Goal: Check status: Check status

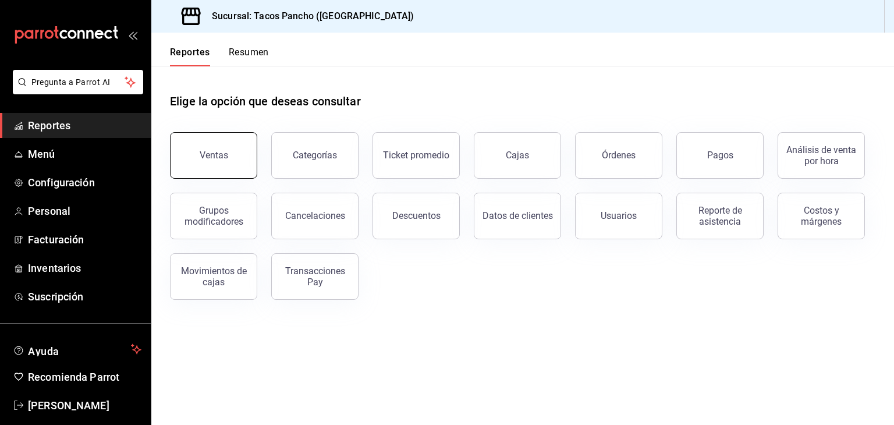
click at [217, 151] on div "Ventas" at bounding box center [214, 155] width 29 height 11
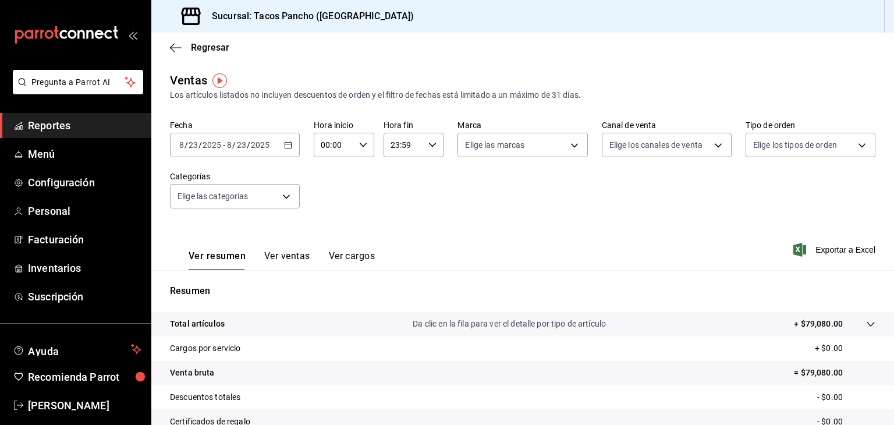
click at [293, 261] on button "Ver ventas" at bounding box center [287, 260] width 46 height 20
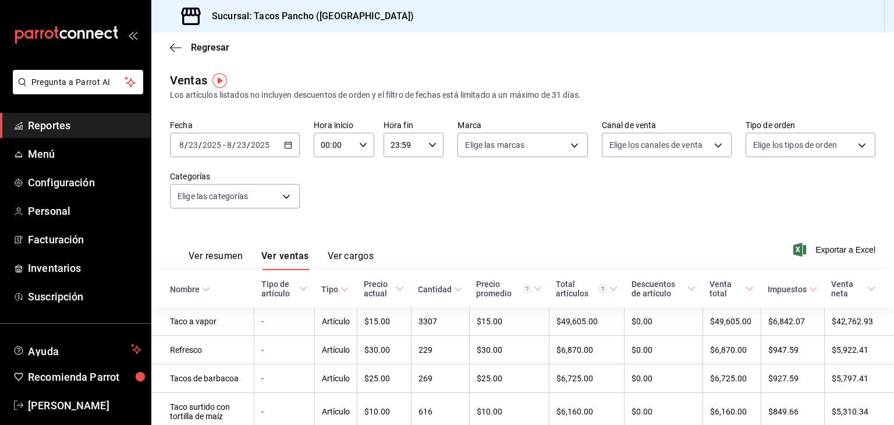
click at [207, 148] on input "2025" at bounding box center [212, 144] width 20 height 9
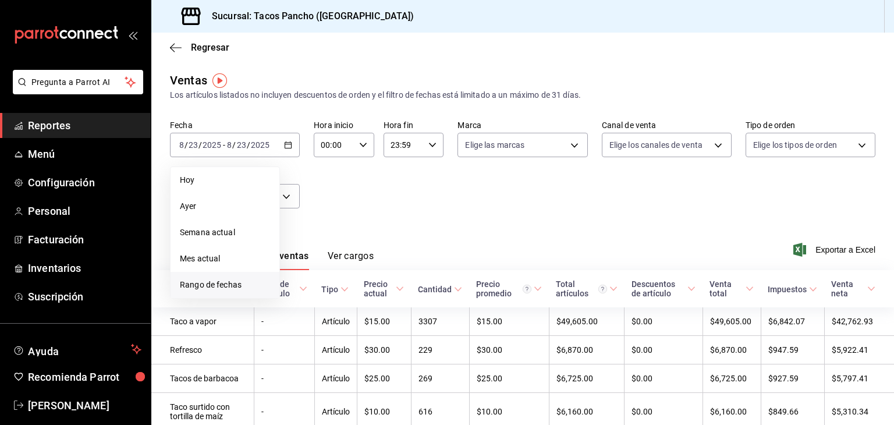
click at [191, 275] on li "Rango de fechas" at bounding box center [225, 285] width 109 height 26
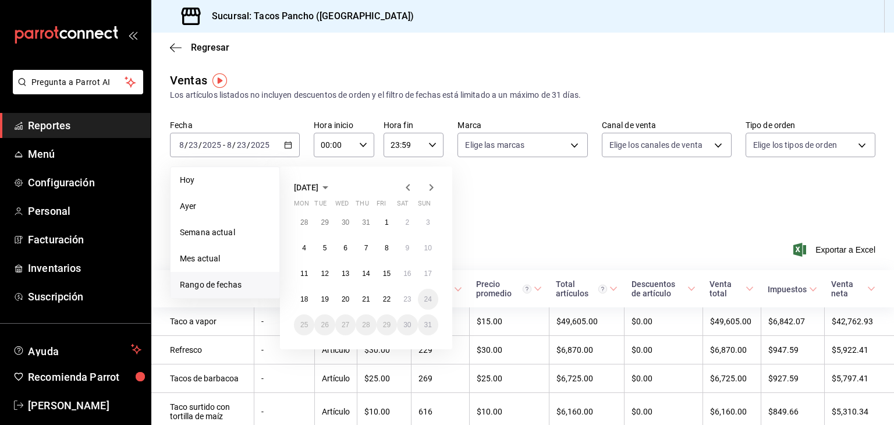
click at [408, 175] on div "[DATE] Mon Tue Wed Thu Fri Sat Sun 28 29 30 31 1 2 3 4 5 6 7 8 9 10 11 12 13 14…" at bounding box center [366, 258] width 172 height 183
click at [410, 189] on icon "button" at bounding box center [408, 187] width 14 height 14
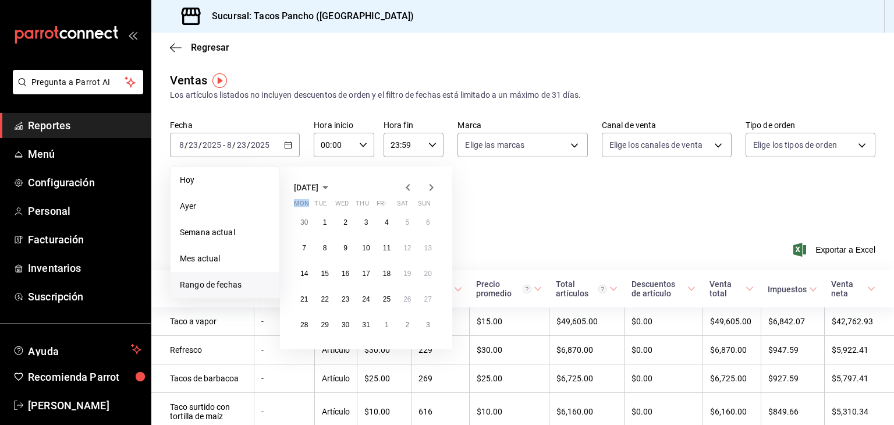
click at [410, 189] on icon "button" at bounding box center [408, 187] width 14 height 14
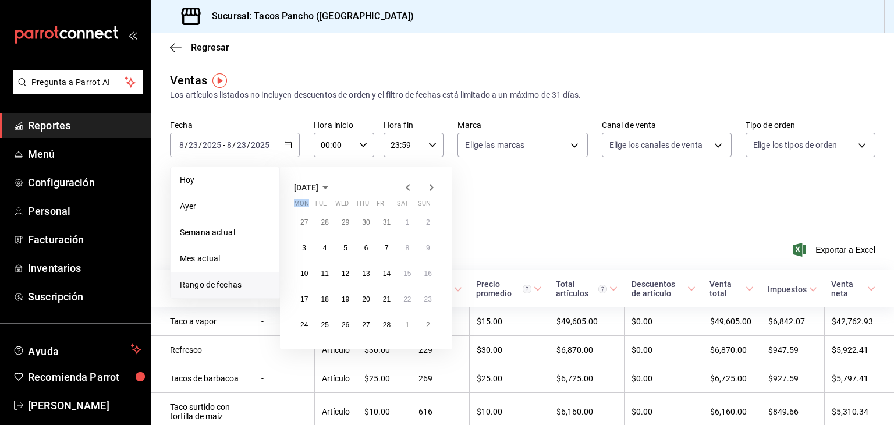
click at [410, 189] on icon "button" at bounding box center [408, 187] width 14 height 14
click at [348, 224] on button "1" at bounding box center [345, 222] width 20 height 21
click at [389, 331] on button "31" at bounding box center [387, 324] width 20 height 21
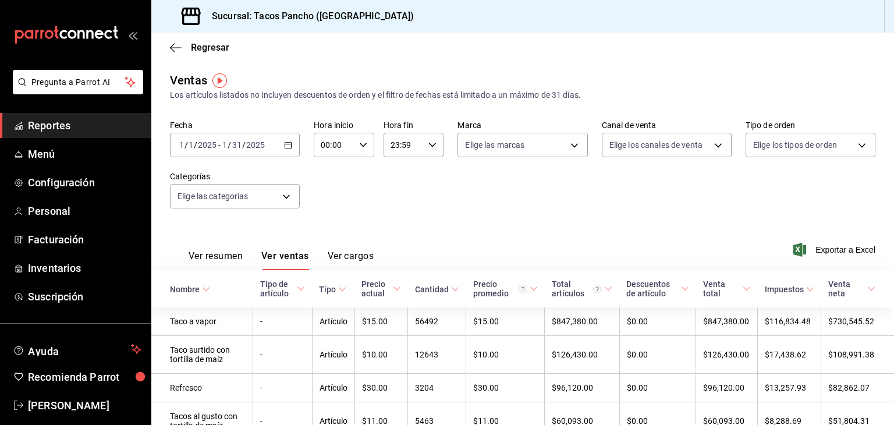
click at [256, 141] on input "2025" at bounding box center [256, 144] width 20 height 9
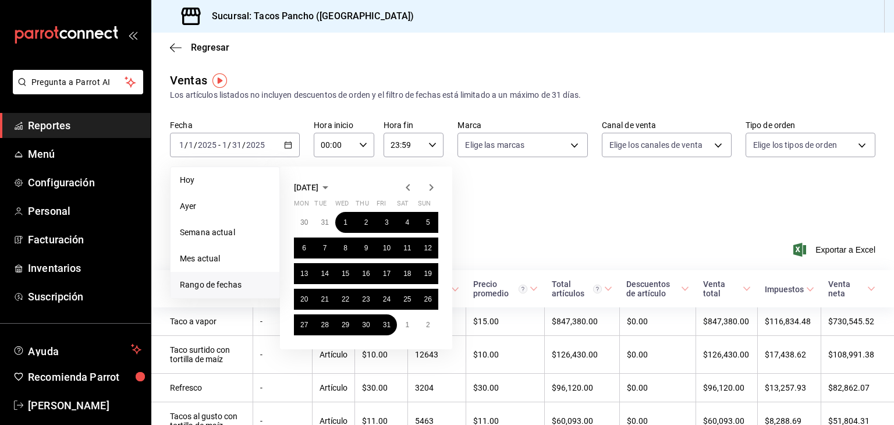
click at [433, 185] on icon "button" at bounding box center [431, 187] width 14 height 14
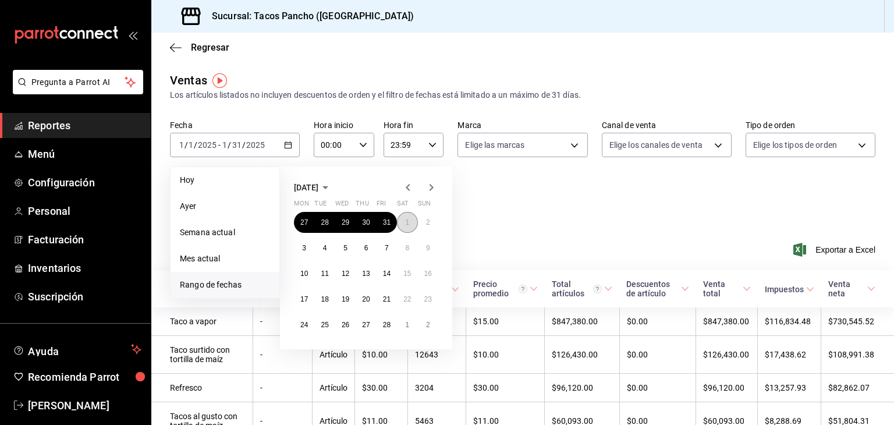
click at [406, 224] on abbr "1" at bounding box center [407, 222] width 4 height 8
click at [386, 318] on button "28" at bounding box center [387, 324] width 20 height 21
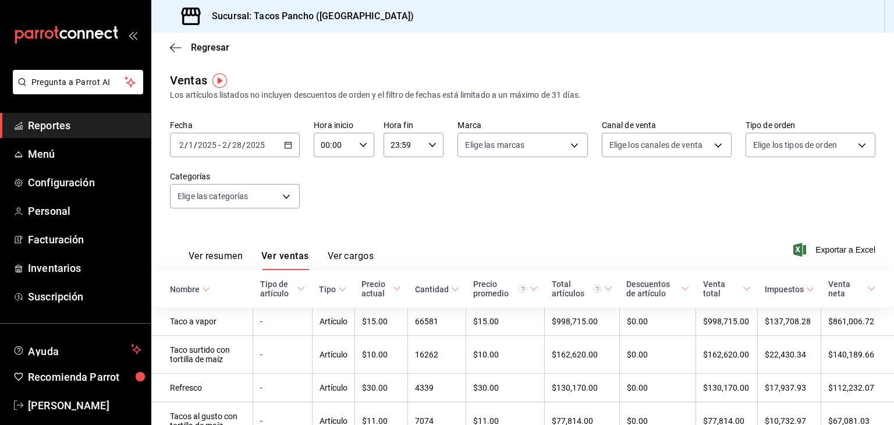
click at [215, 151] on div "[DATE] [DATE] - [DATE] [DATE]" at bounding box center [235, 145] width 130 height 24
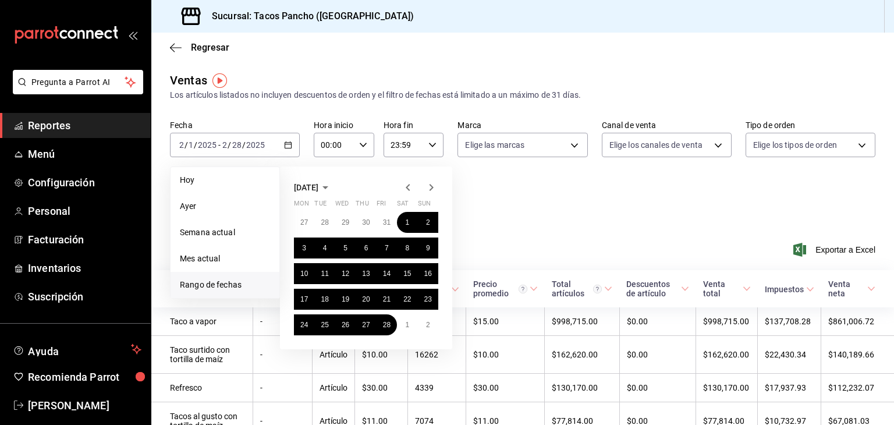
click at [433, 187] on icon "button" at bounding box center [432, 187] width 4 height 7
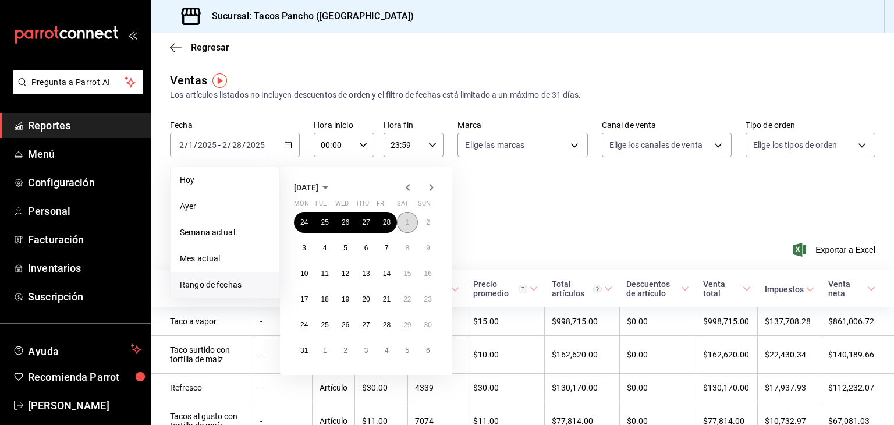
click at [408, 223] on abbr "1" at bounding box center [407, 222] width 4 height 8
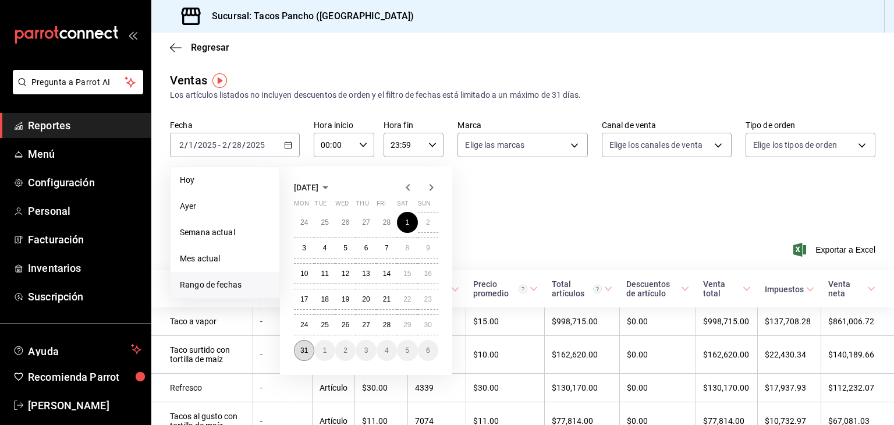
click at [308, 348] on button "31" at bounding box center [304, 350] width 20 height 21
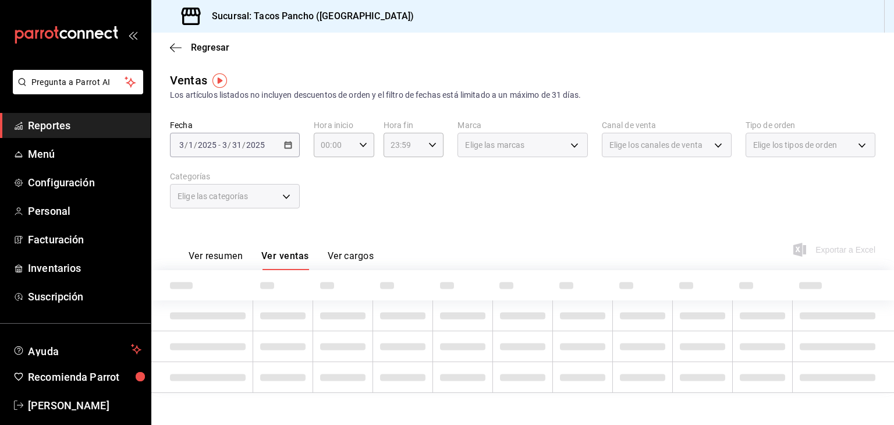
click at [308, 348] on td at bounding box center [283, 346] width 60 height 31
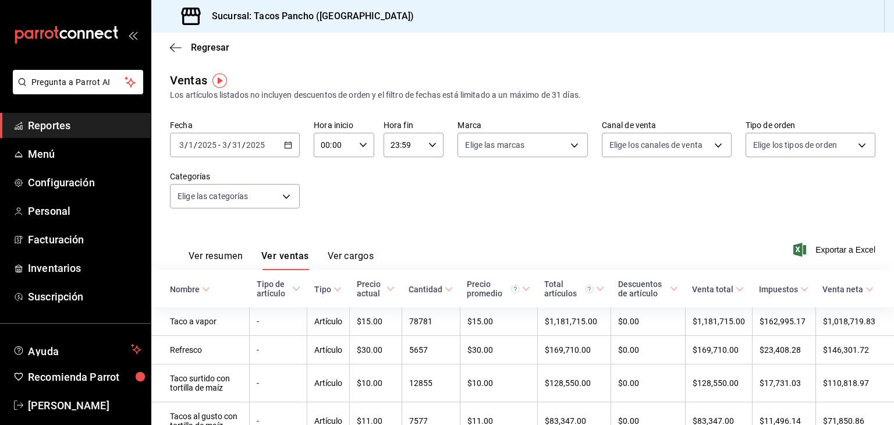
click at [275, 139] on div "[DATE] [DATE] - [DATE] [DATE]" at bounding box center [235, 145] width 130 height 24
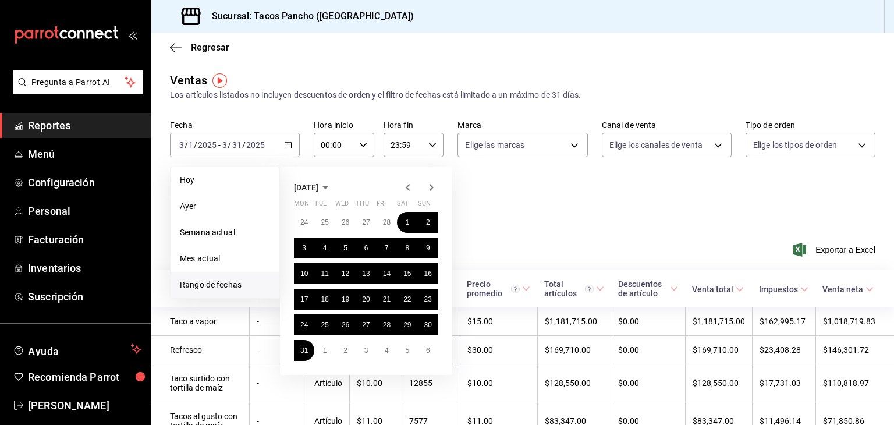
click at [426, 189] on icon "button" at bounding box center [431, 187] width 14 height 14
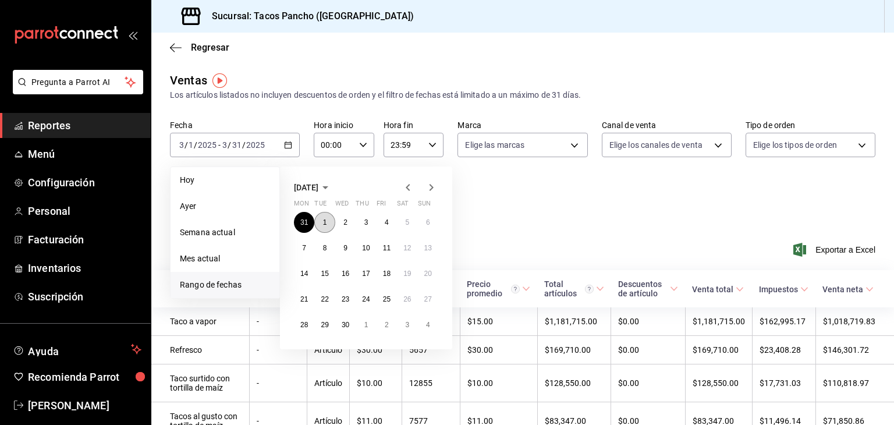
click at [327, 225] on button "1" at bounding box center [324, 222] width 20 height 21
click at [342, 330] on button "30" at bounding box center [345, 324] width 20 height 21
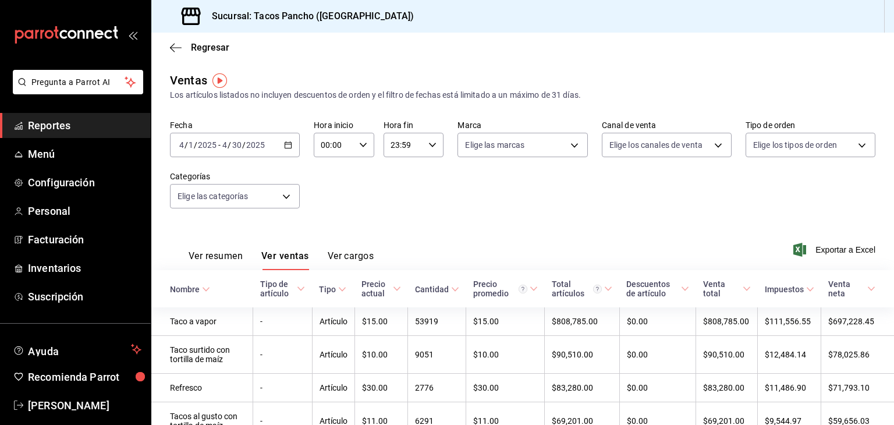
click at [248, 146] on input "2025" at bounding box center [256, 144] width 20 height 9
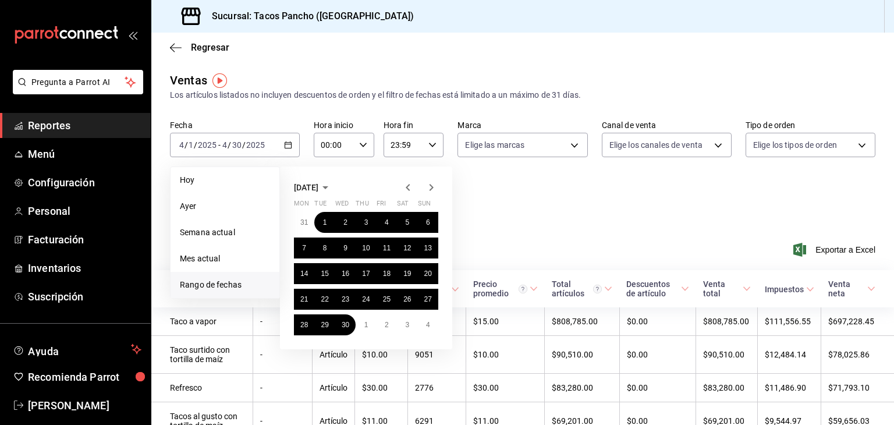
click at [426, 182] on icon "button" at bounding box center [431, 187] width 14 height 14
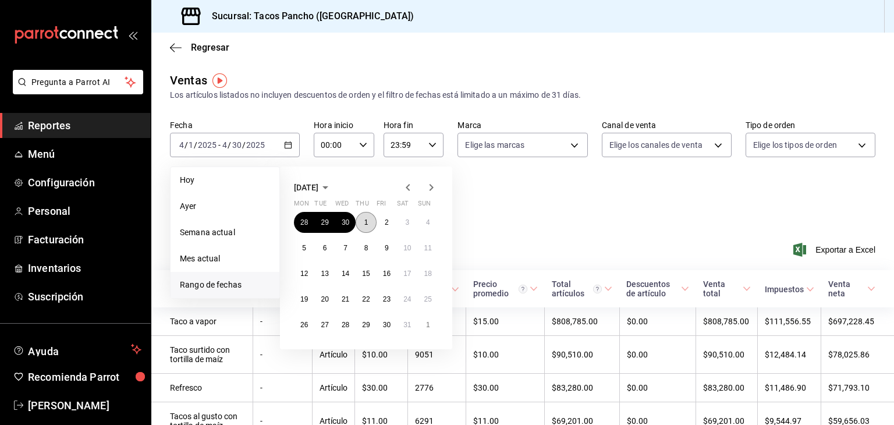
click at [367, 221] on abbr "1" at bounding box center [366, 222] width 4 height 8
click at [385, 323] on abbr "30" at bounding box center [387, 325] width 8 height 8
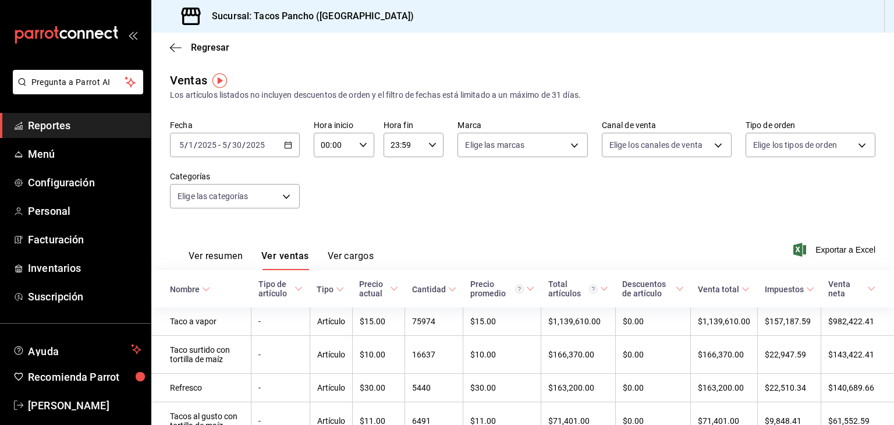
click at [238, 148] on input "30" at bounding box center [237, 144] width 10 height 9
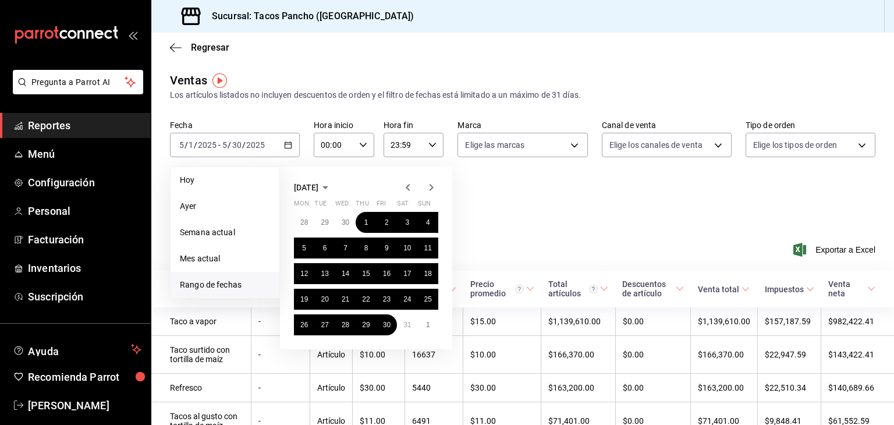
click at [433, 186] on icon "button" at bounding box center [431, 187] width 14 height 14
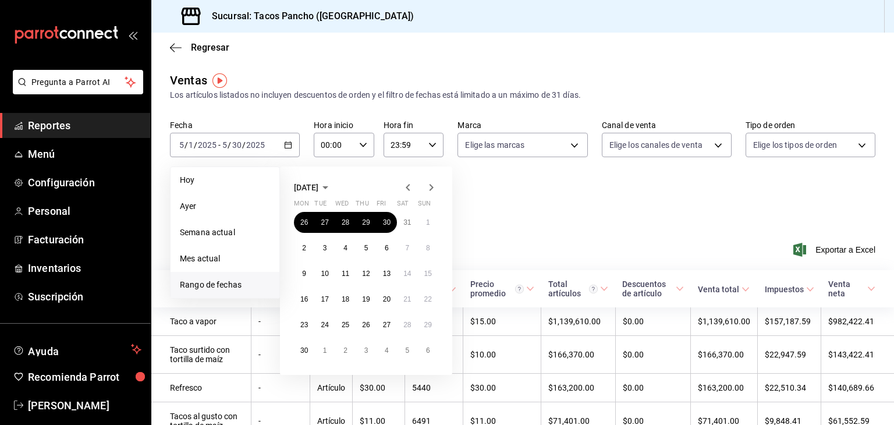
click at [409, 191] on icon "button" at bounding box center [408, 187] width 14 height 14
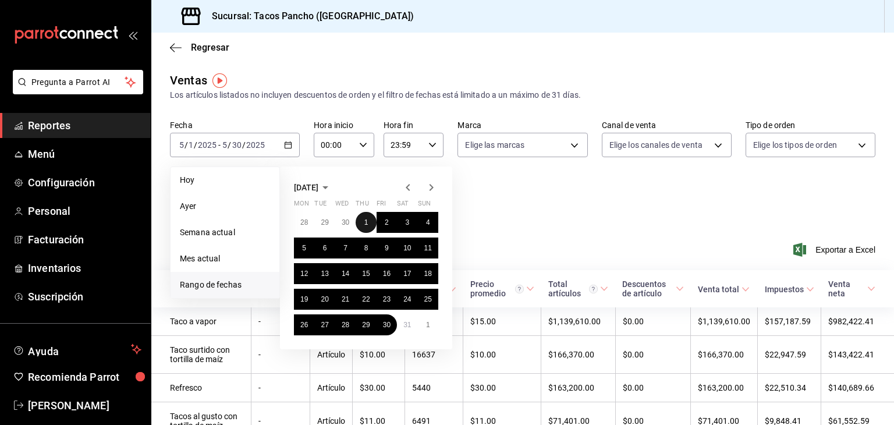
click at [366, 219] on abbr "1" at bounding box center [366, 222] width 4 height 8
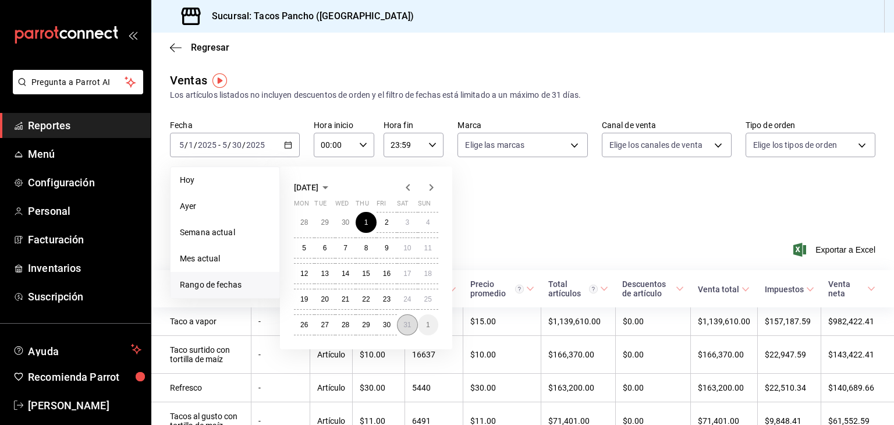
click at [416, 326] on button "31" at bounding box center [407, 324] width 20 height 21
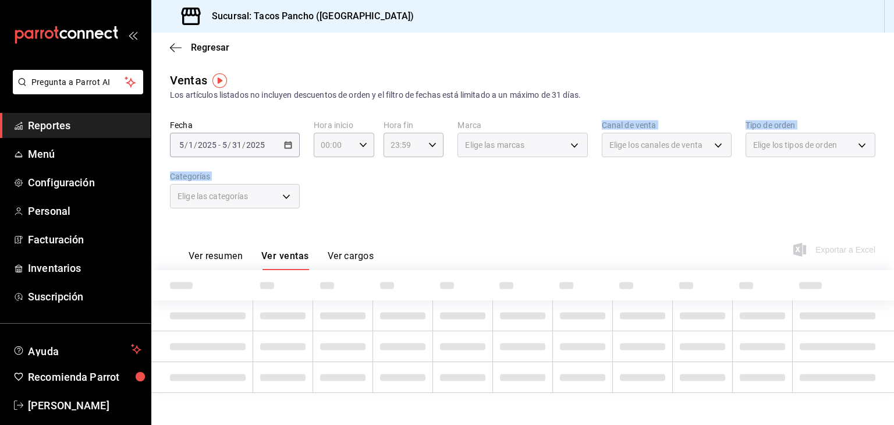
drag, startPoint x: 416, startPoint y: 326, endPoint x: 501, endPoint y: 180, distance: 168.8
click at [501, 180] on div "Ventas Los artículos listados no incluyen descuentos de orden y el filtro de fe…" at bounding box center [522, 242] width 743 height 340
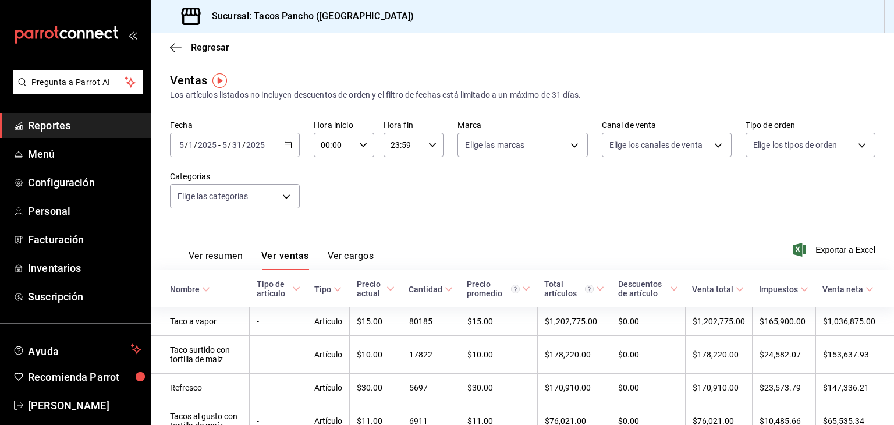
click at [269, 145] on div "[DATE] [DATE] - [DATE] [DATE]" at bounding box center [235, 145] width 130 height 24
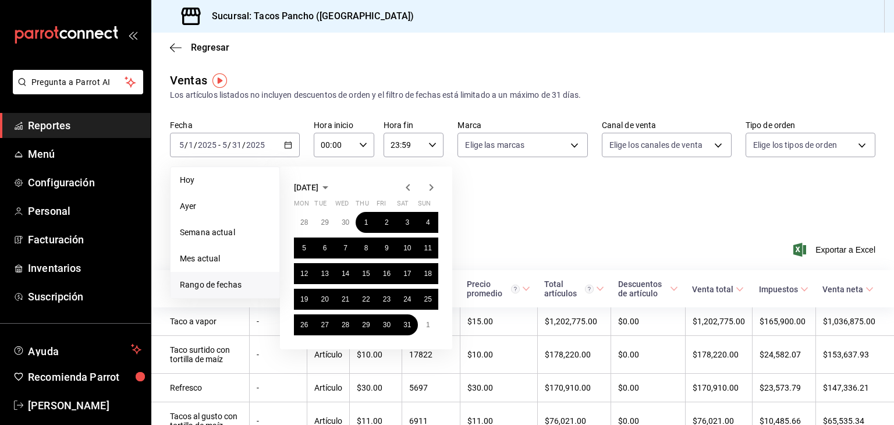
click at [431, 180] on div "[DATE] Mon Tue Wed Thu Fri Sat Sun 28 29 30 1 2 3 4 5 6 7 8 9 10 11 12 13 14 15…" at bounding box center [366, 258] width 172 height 183
click at [428, 185] on icon "button" at bounding box center [431, 187] width 14 height 14
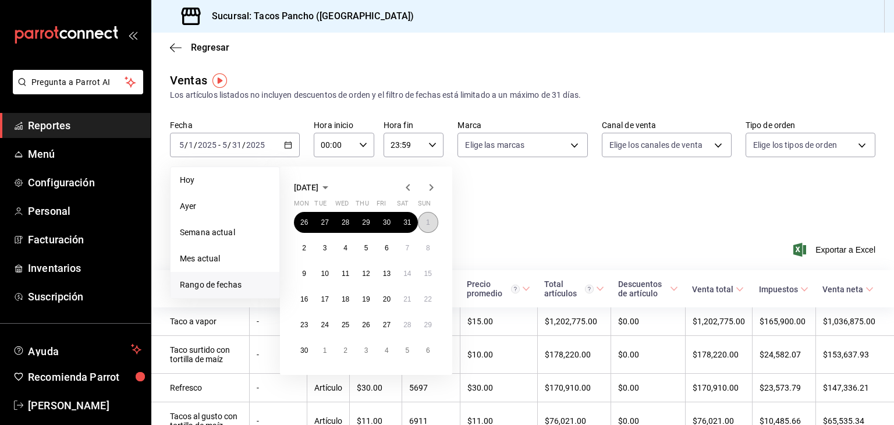
click at [429, 218] on abbr "1" at bounding box center [428, 222] width 4 height 8
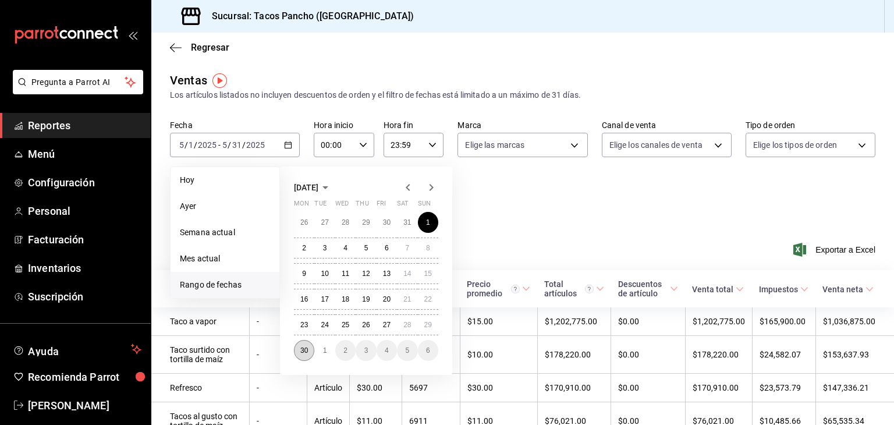
click at [300, 348] on abbr "30" at bounding box center [304, 350] width 8 height 8
